Goal: Register for event/course

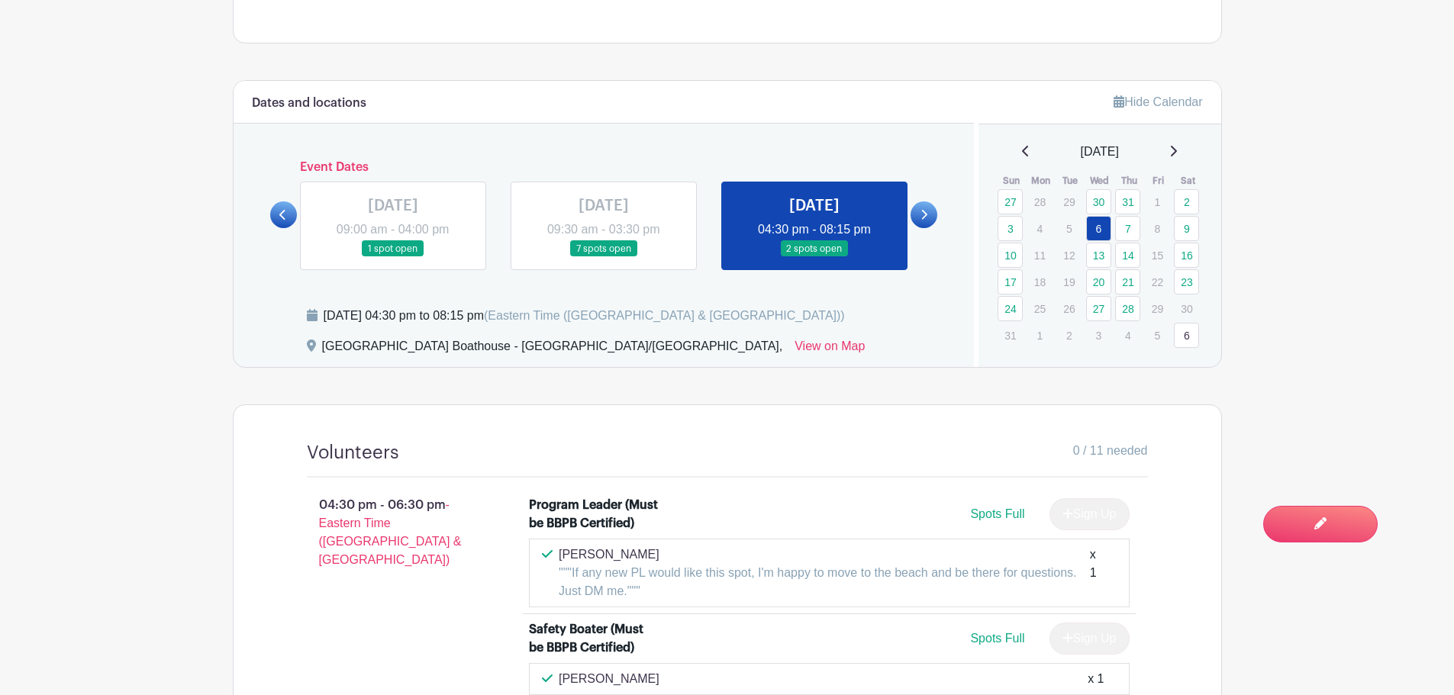
scroll to position [610, 0]
click at [393, 258] on link at bounding box center [393, 258] width 0 height 0
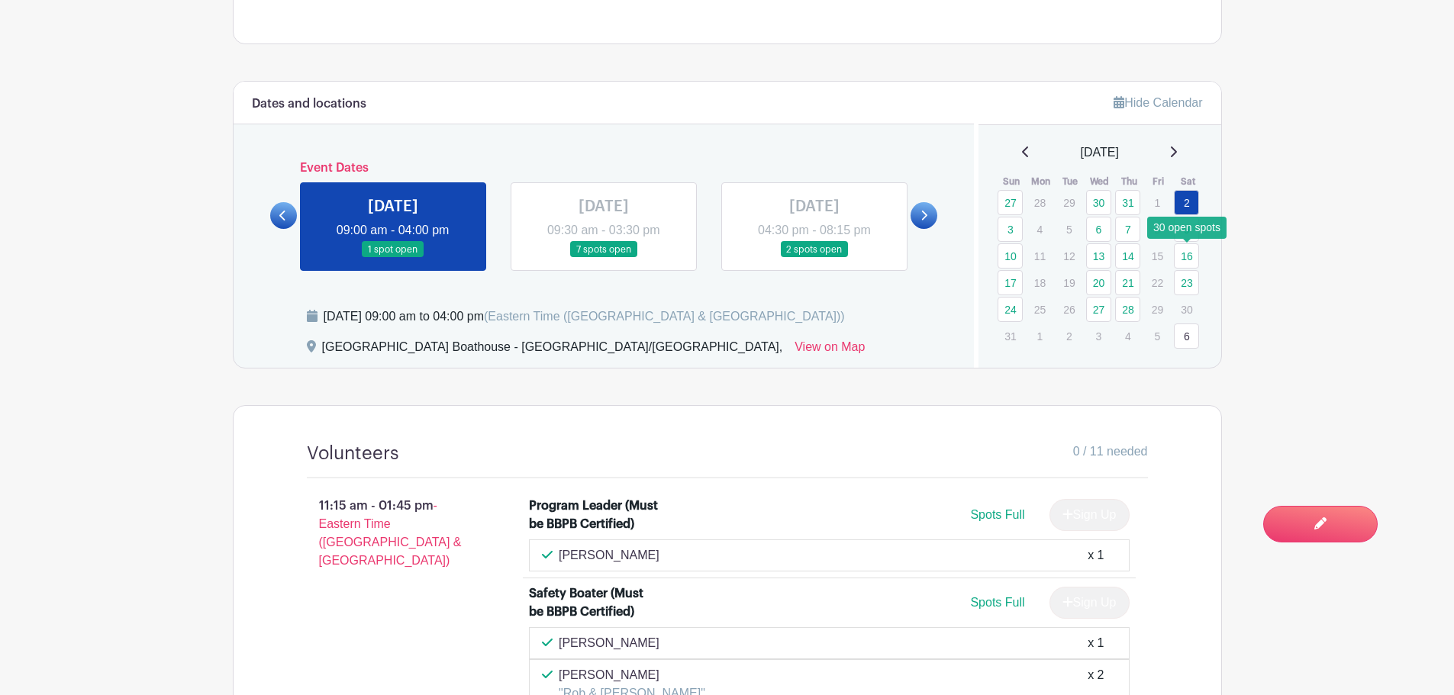
click at [1184, 256] on link "16" at bounding box center [1186, 255] width 25 height 25
click at [1185, 256] on link "16" at bounding box center [1186, 255] width 25 height 25
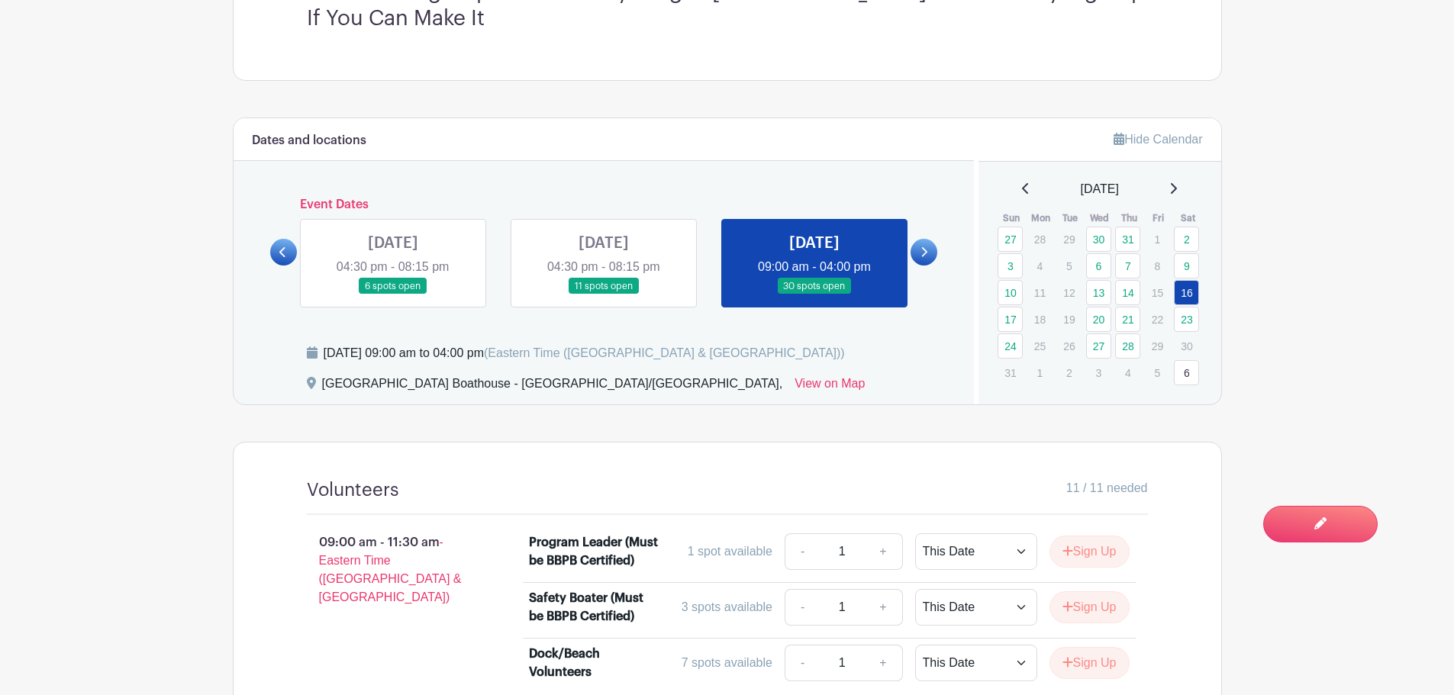
scroll to position [573, 0]
click at [1012, 349] on link "24" at bounding box center [1009, 346] width 25 height 25
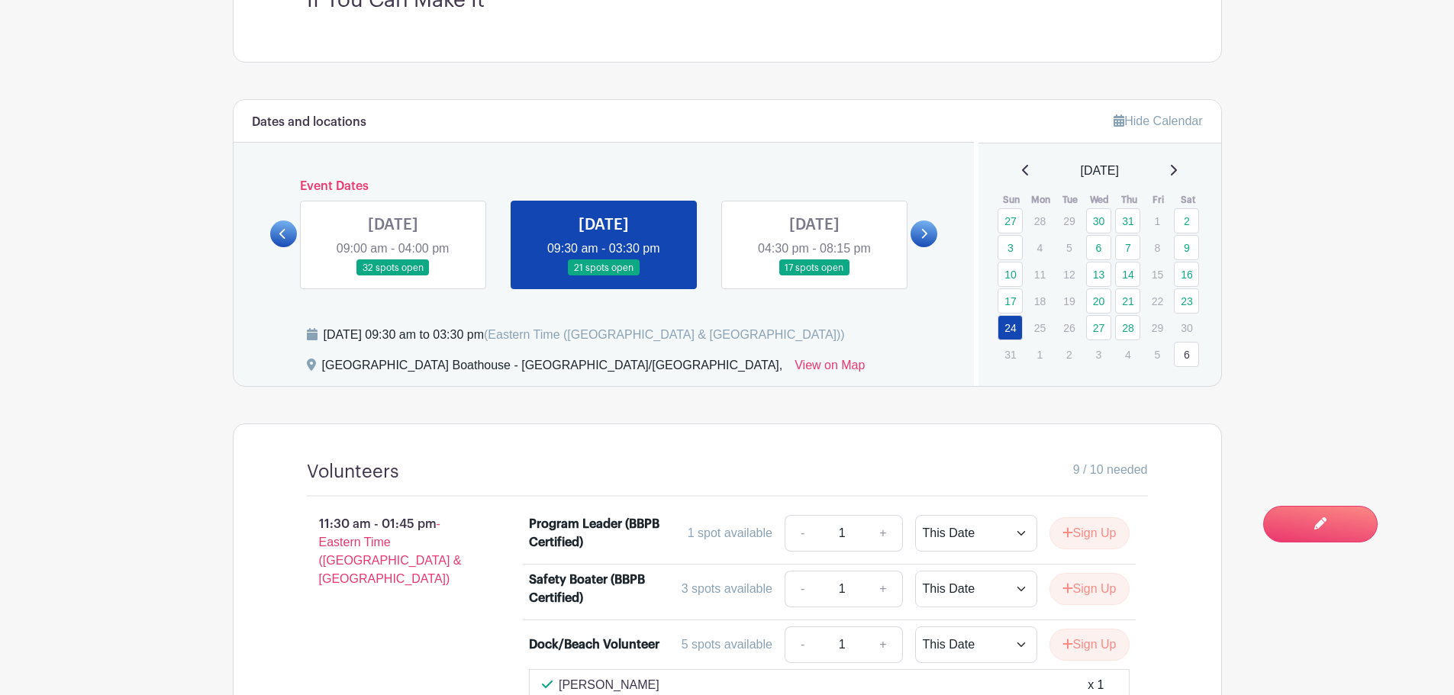
scroll to position [595, 0]
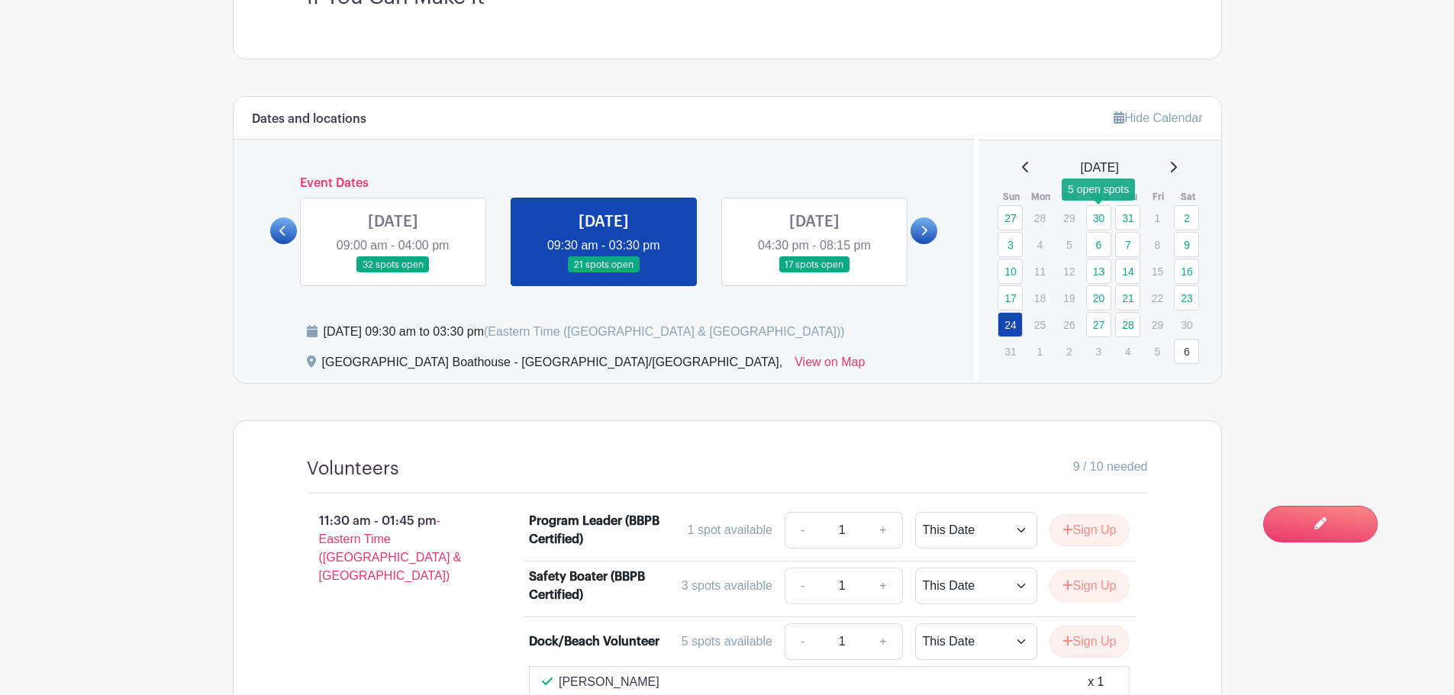
click at [1098, 220] on link "30" at bounding box center [1098, 217] width 25 height 25
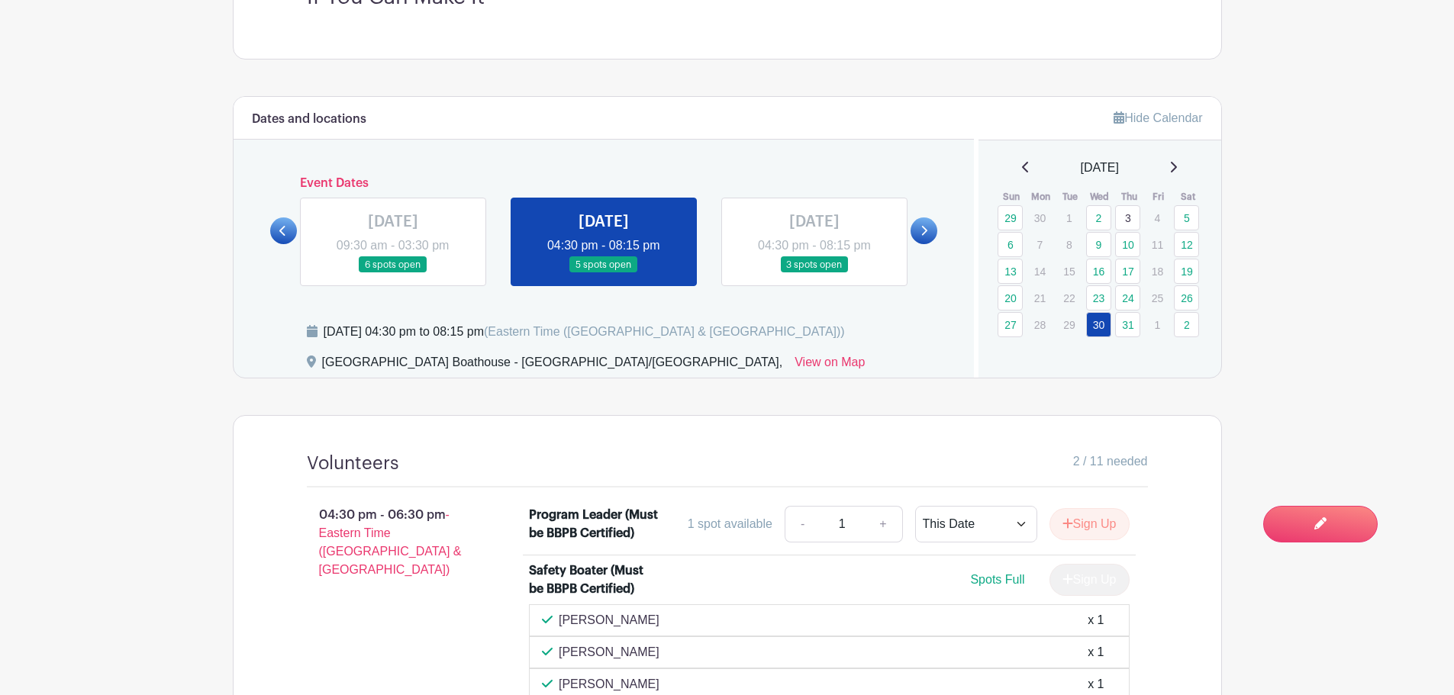
click at [1177, 168] on icon at bounding box center [1173, 167] width 8 height 12
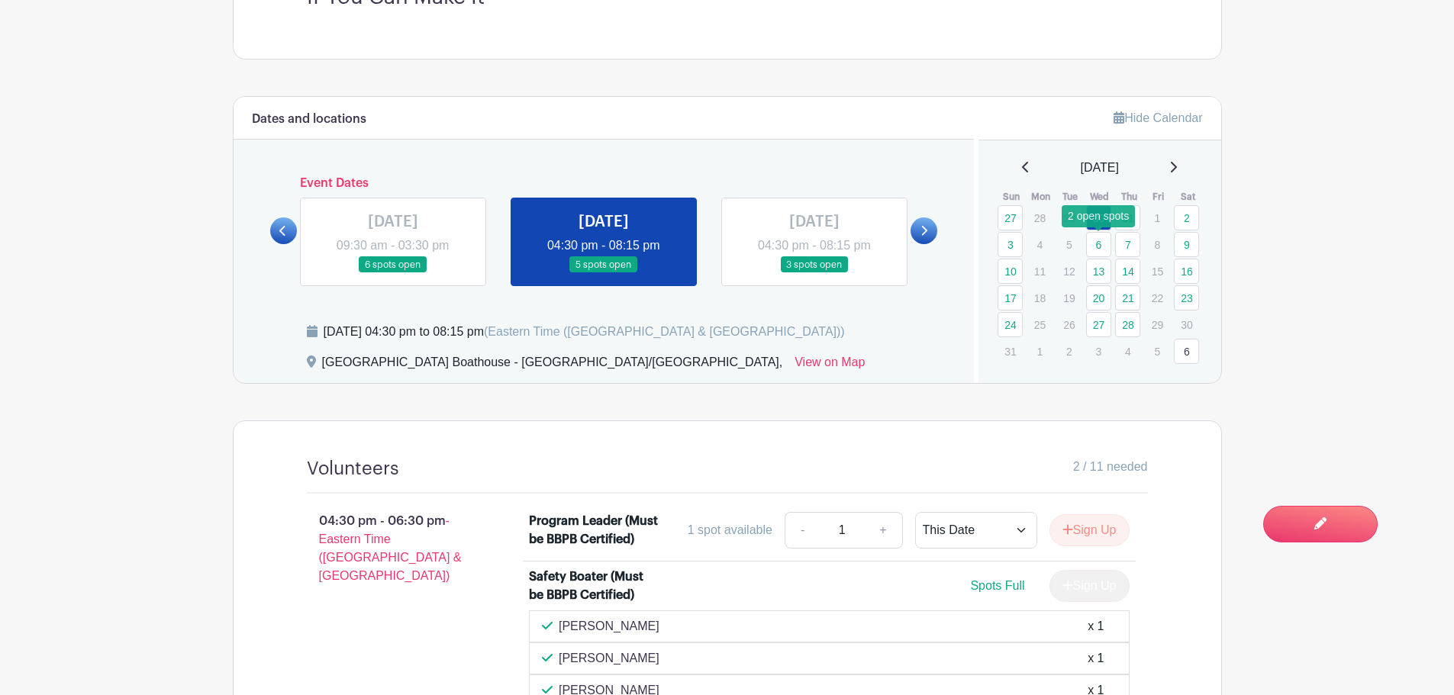
click at [1097, 245] on link "6" at bounding box center [1098, 244] width 25 height 25
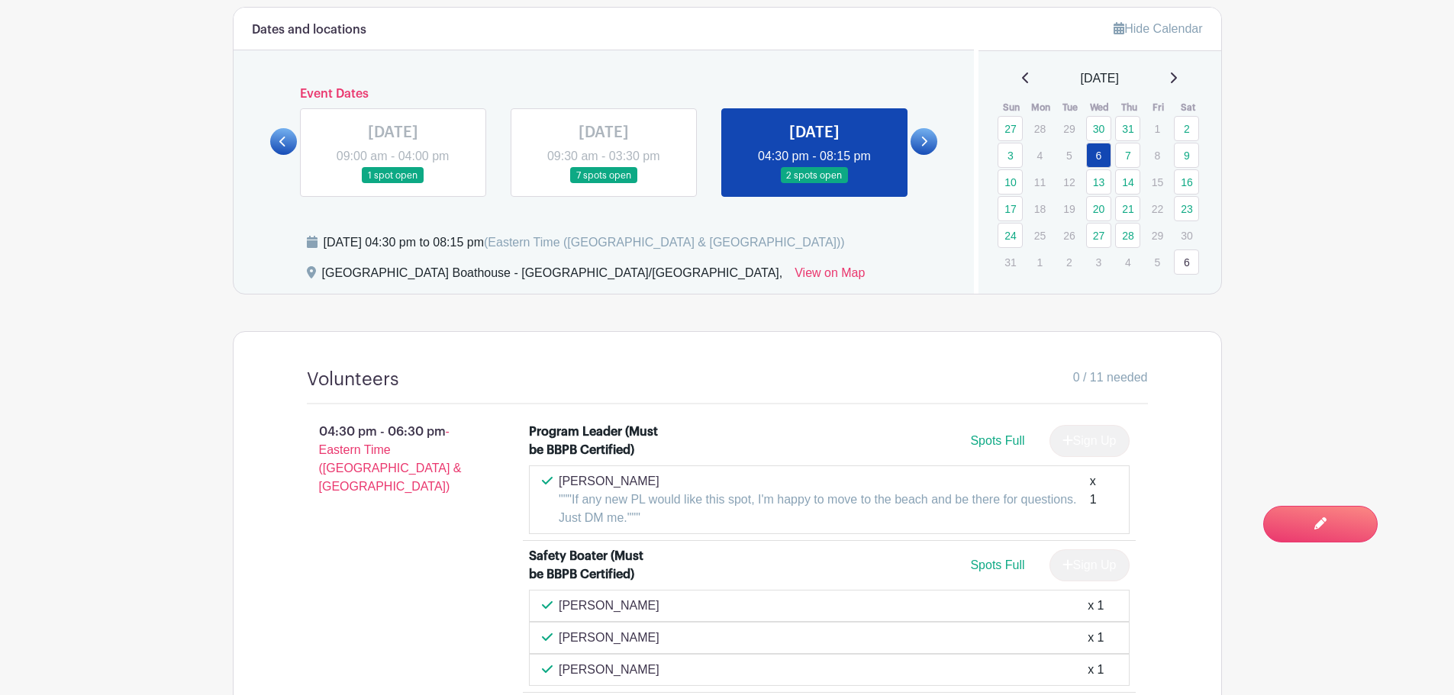
scroll to position [824, 0]
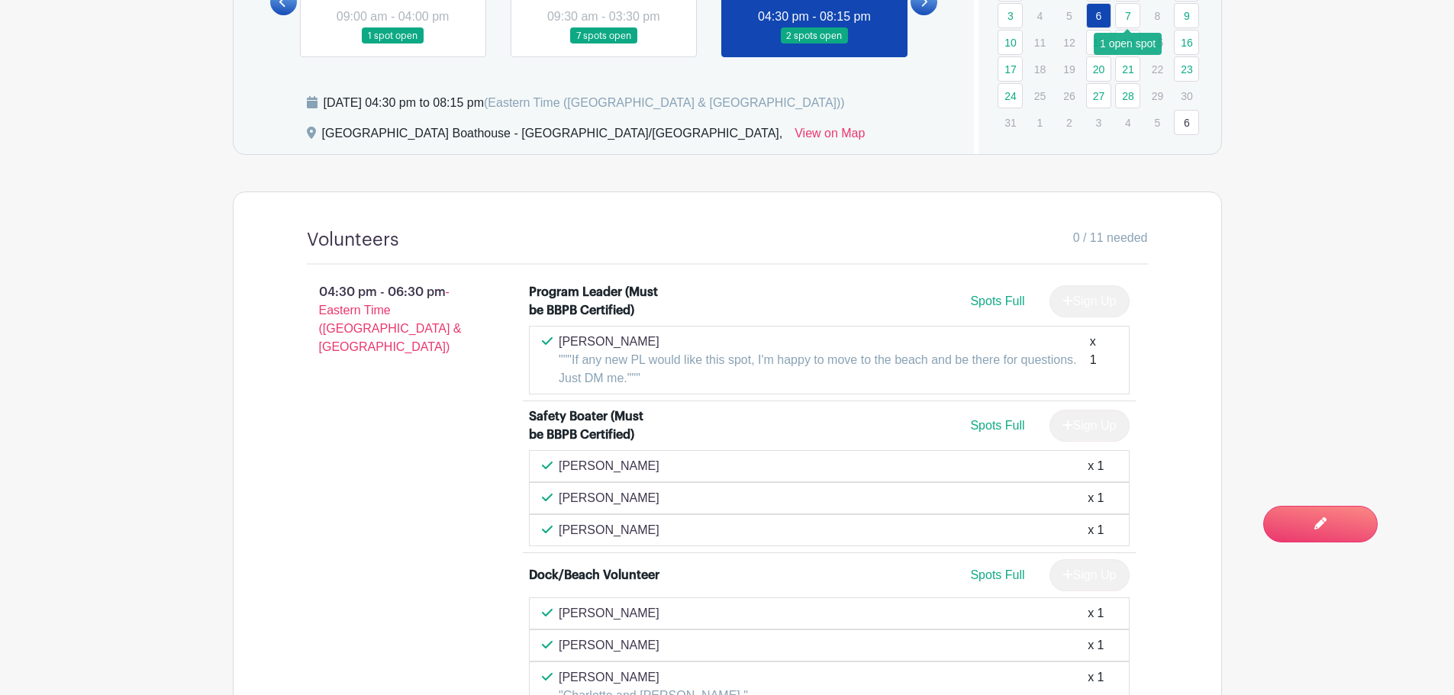
click at [1132, 14] on link "7" at bounding box center [1127, 15] width 25 height 25
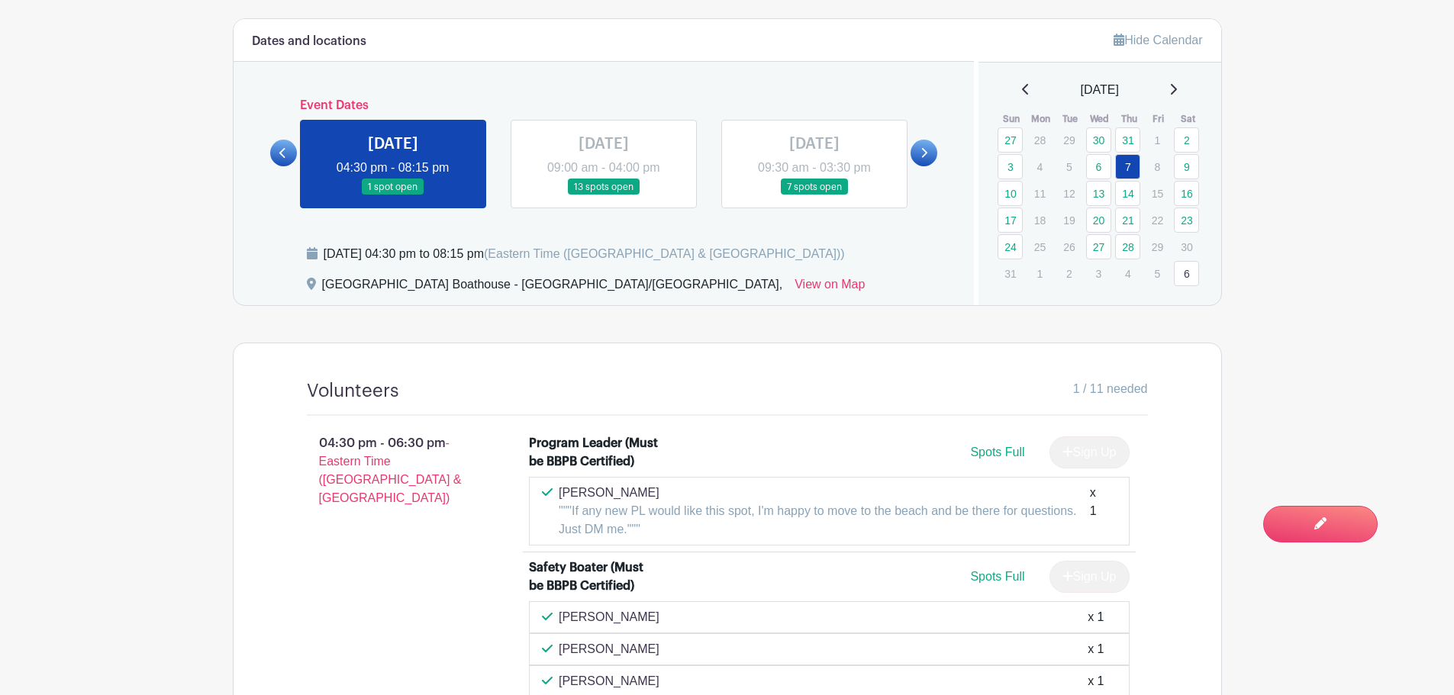
scroll to position [672, 0]
click at [1022, 94] on icon at bounding box center [1026, 91] width 8 height 12
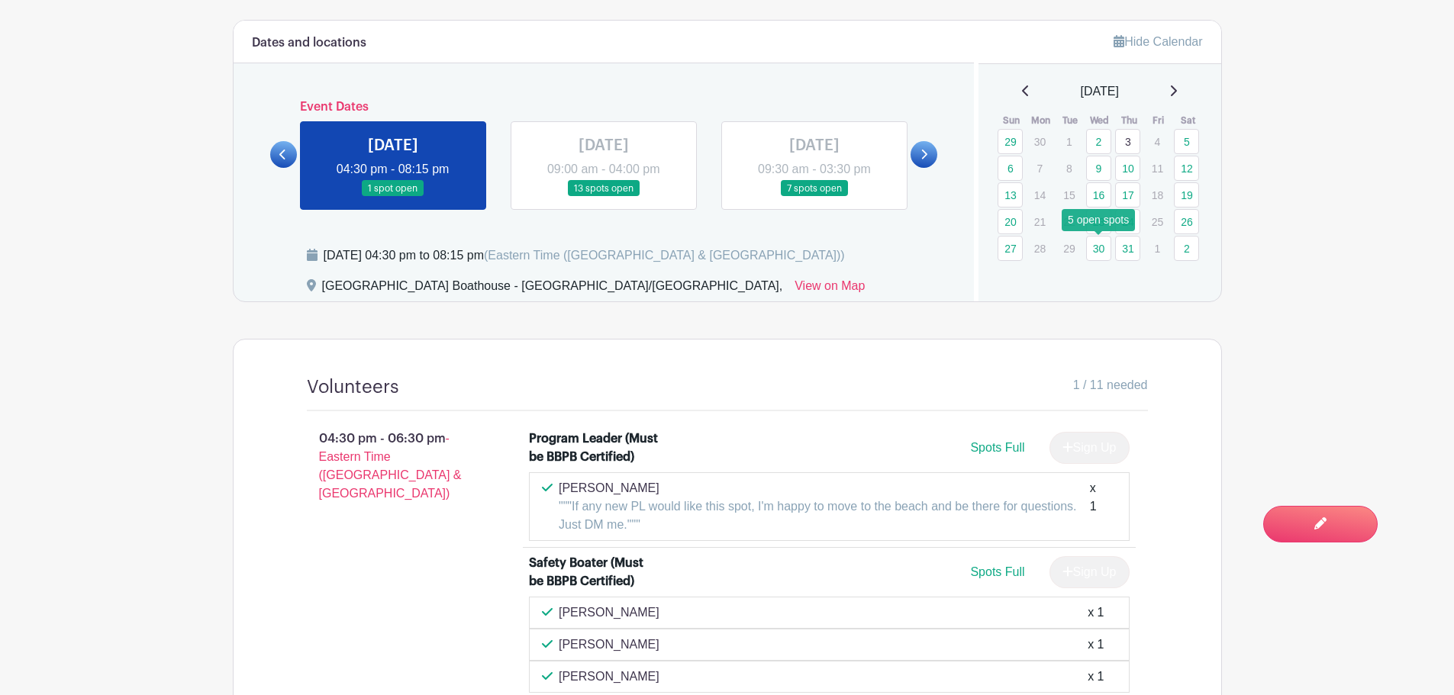
click at [1097, 250] on link "30" at bounding box center [1098, 248] width 25 height 25
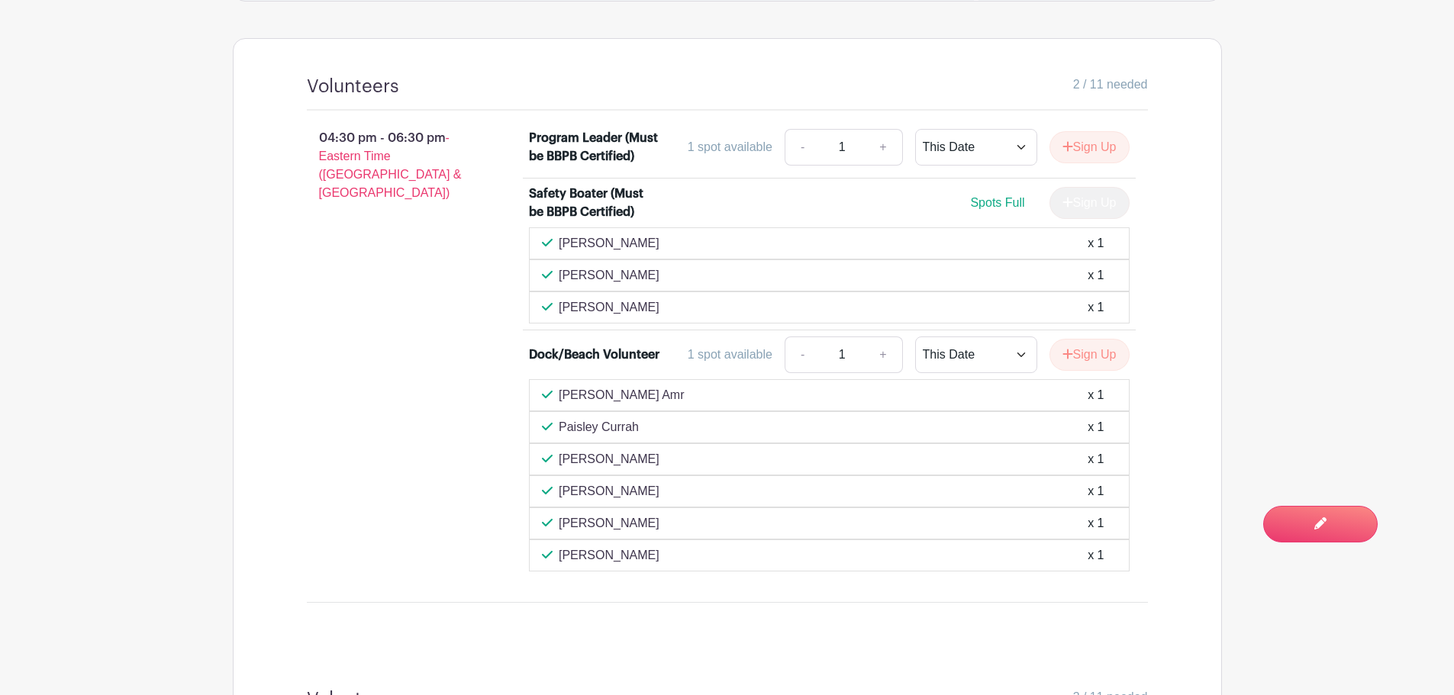
scroll to position [824, 0]
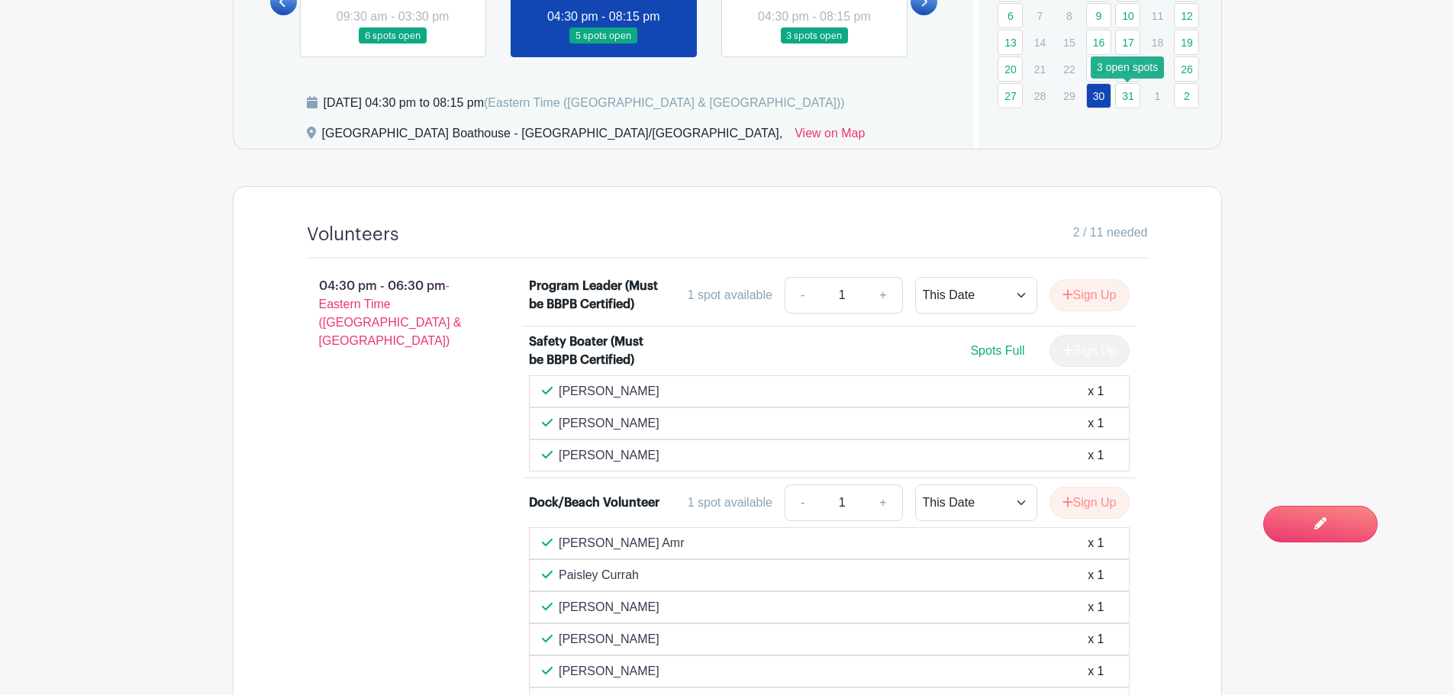
click at [1129, 94] on link "31" at bounding box center [1127, 95] width 25 height 25
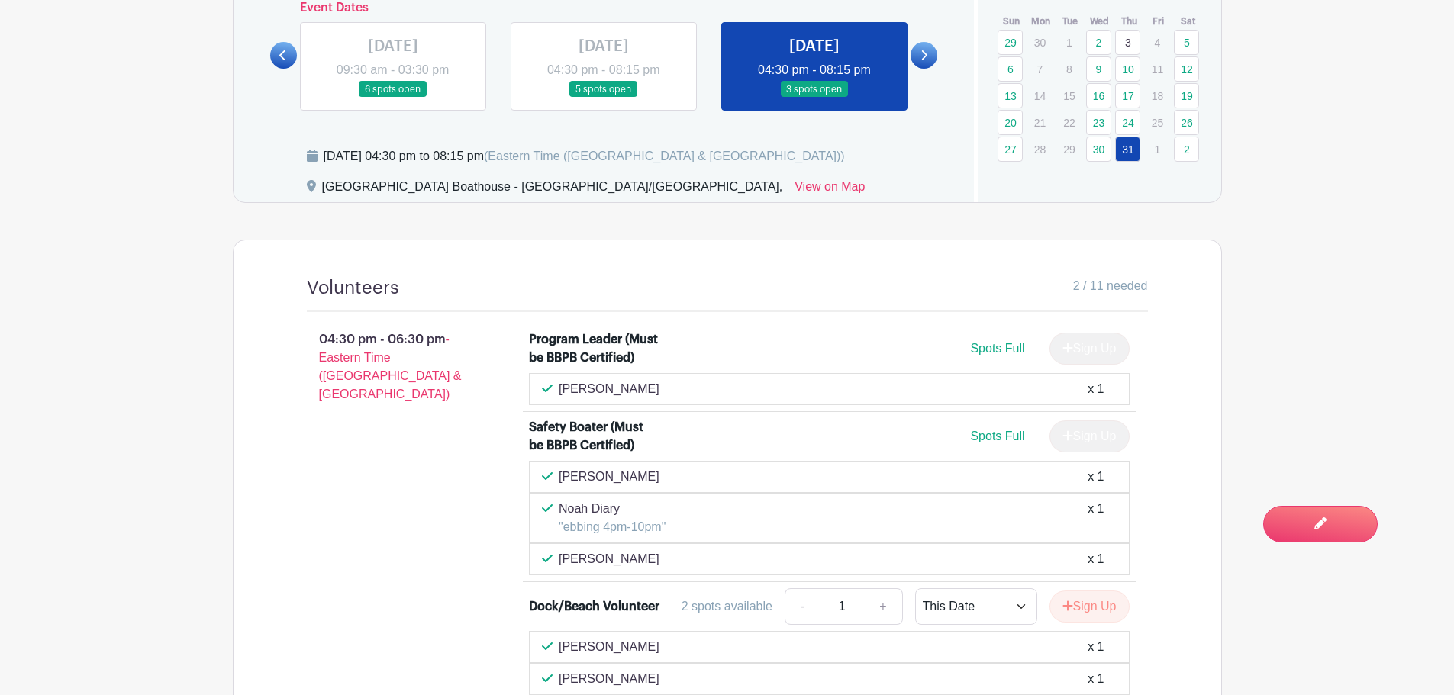
scroll to position [748, 0]
